Goal: Task Accomplishment & Management: Use online tool/utility

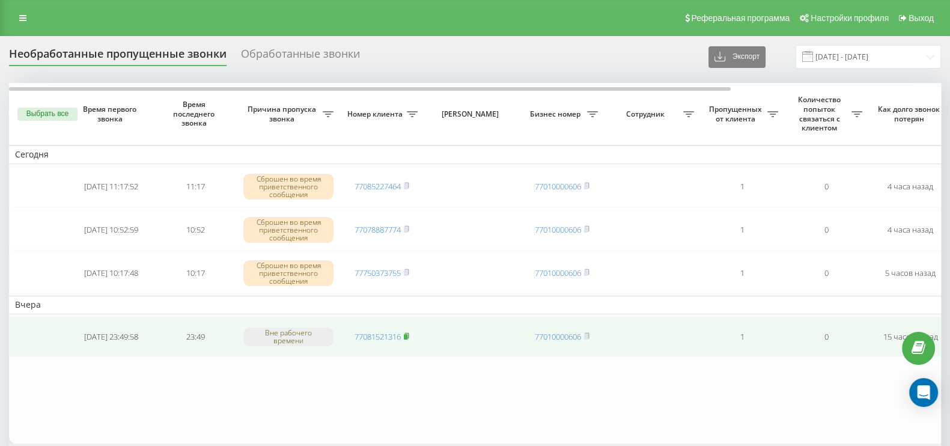
click at [405, 334] on rect at bounding box center [406, 336] width 4 height 5
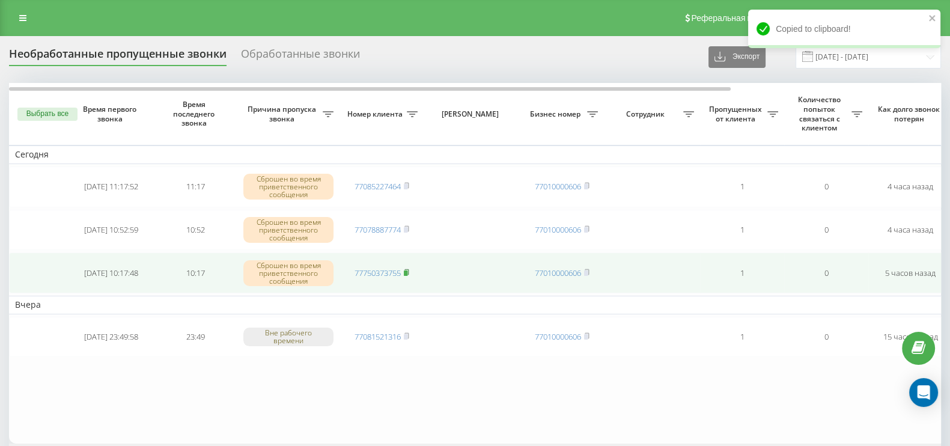
click at [409, 272] on icon at bounding box center [406, 272] width 5 height 7
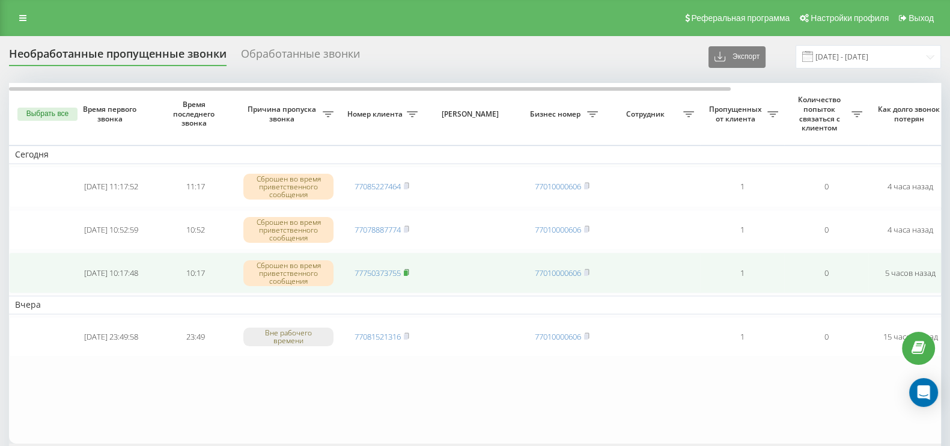
click at [407, 272] on rect at bounding box center [406, 272] width 4 height 5
click at [409, 269] on icon at bounding box center [406, 272] width 5 height 7
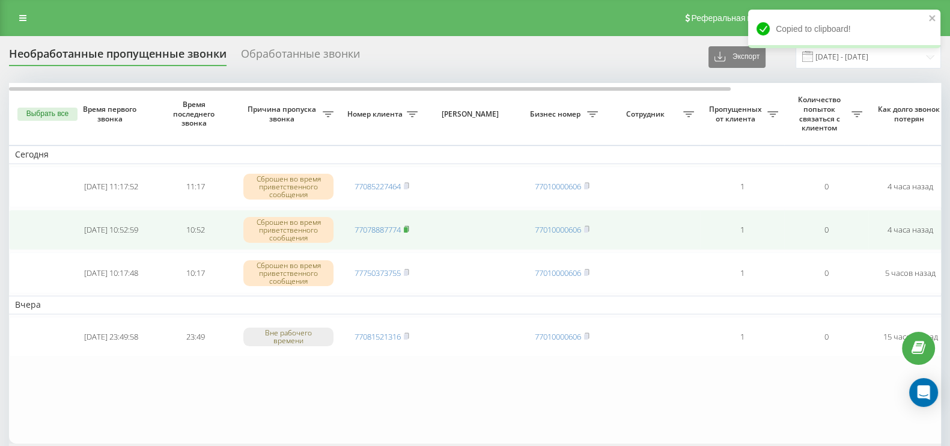
click at [409, 226] on icon at bounding box center [406, 228] width 4 height 5
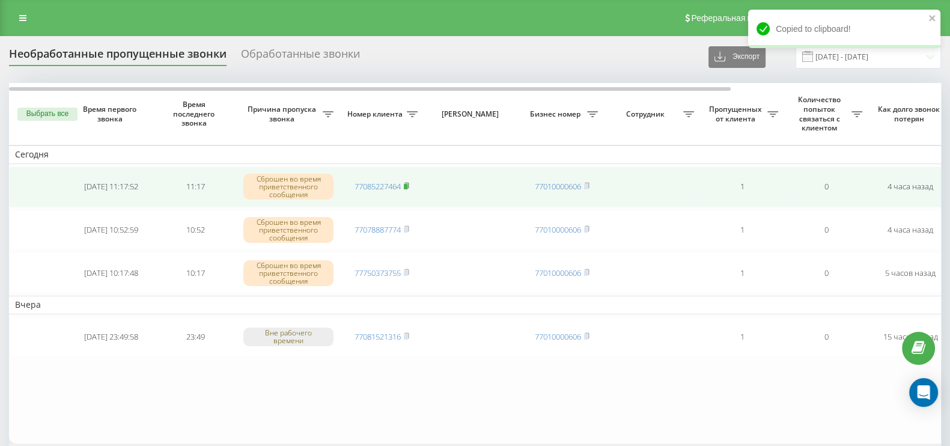
click at [405, 182] on icon at bounding box center [406, 185] width 5 height 7
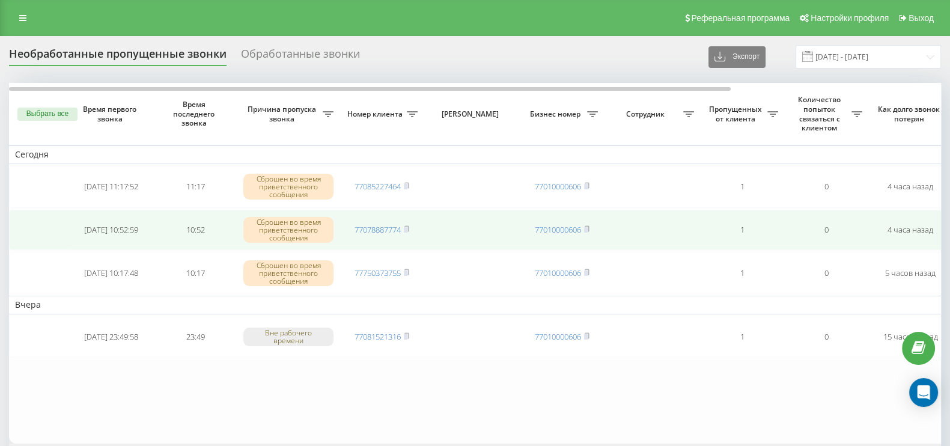
click at [412, 229] on td "77078887774" at bounding box center [381, 230] width 84 height 41
click at [408, 225] on icon at bounding box center [406, 228] width 5 height 7
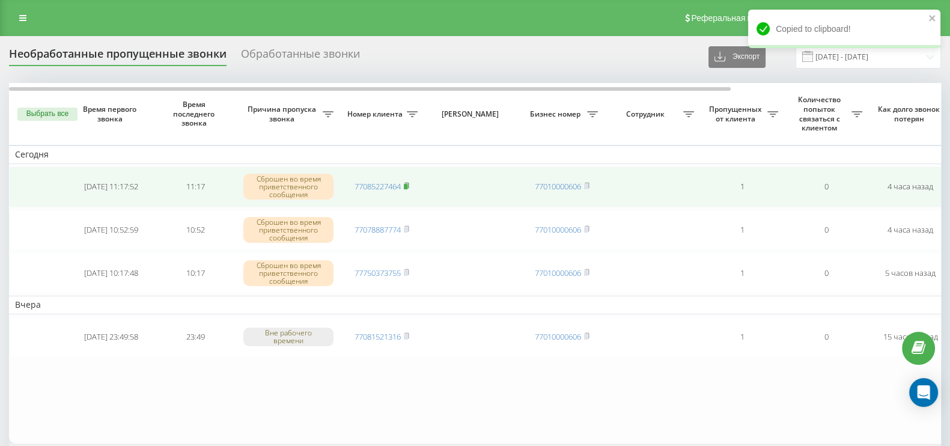
click at [405, 184] on rect at bounding box center [406, 186] width 4 height 5
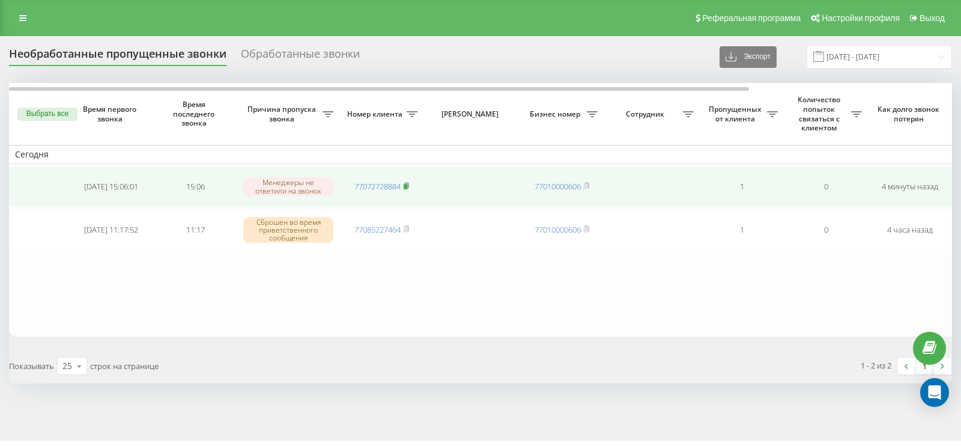
click at [407, 184] on rect at bounding box center [406, 186] width 4 height 5
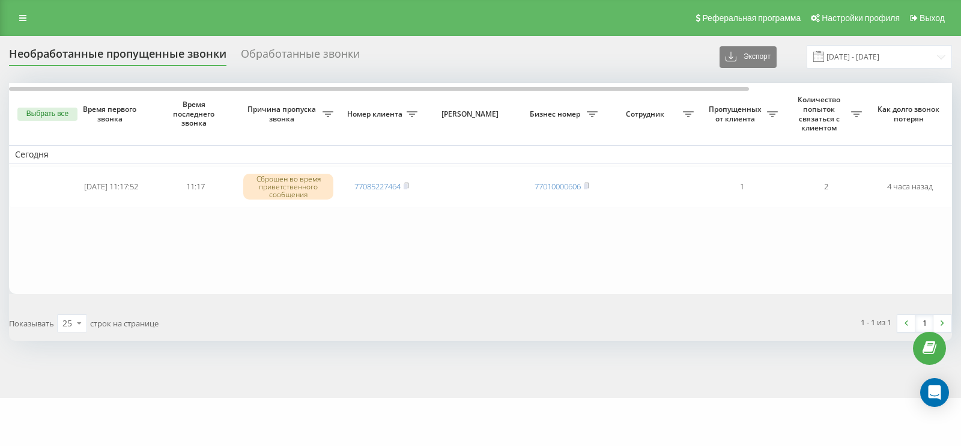
click at [52, 111] on button "Выбрать все" at bounding box center [47, 114] width 60 height 13
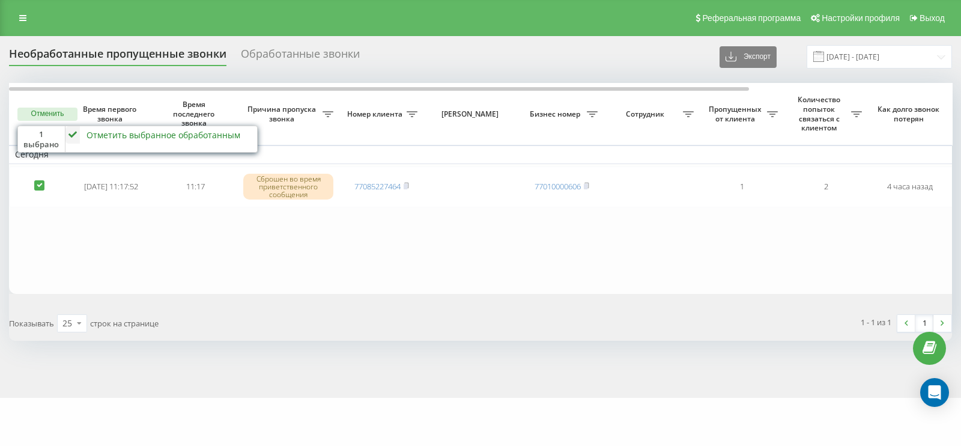
click at [69, 131] on icon at bounding box center [72, 134] width 14 height 17
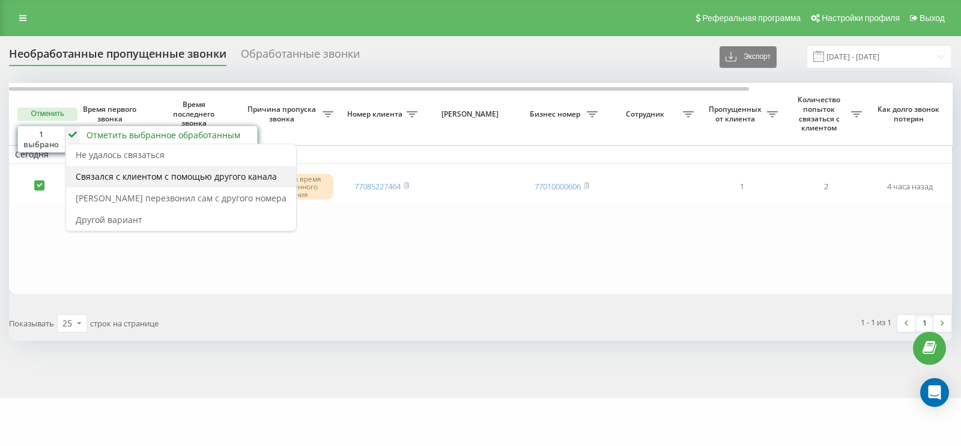
click at [102, 175] on span "Связался с клиентом с помощью другого канала" at bounding box center [176, 176] width 201 height 11
